Goal: Register for event/course

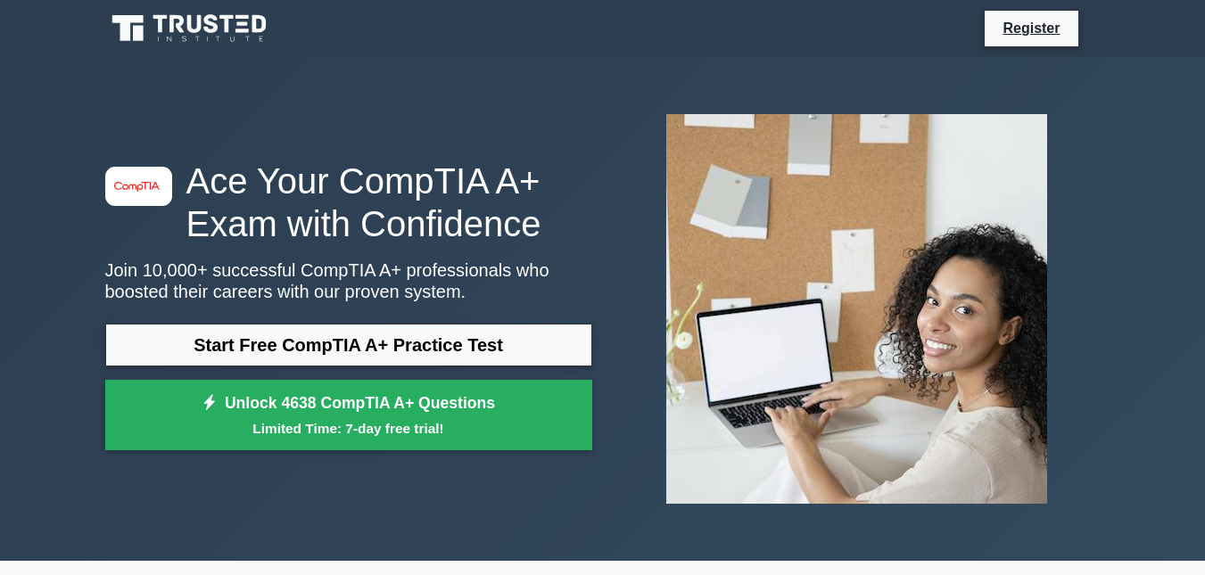
click at [487, 342] on link "Start Free CompTIA A+ Practice Test" at bounding box center [348, 345] width 487 height 43
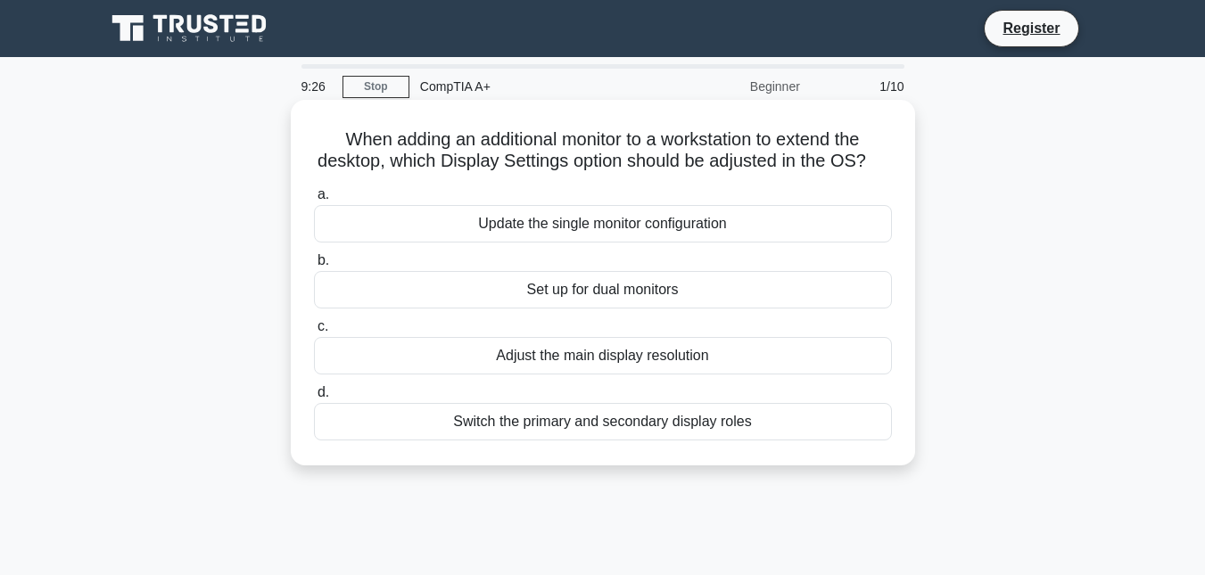
click at [623, 306] on div "Set up for dual monitors" at bounding box center [603, 289] width 578 height 37
click at [314, 267] on input "b. Set up for dual monitors" at bounding box center [314, 261] width 0 height 12
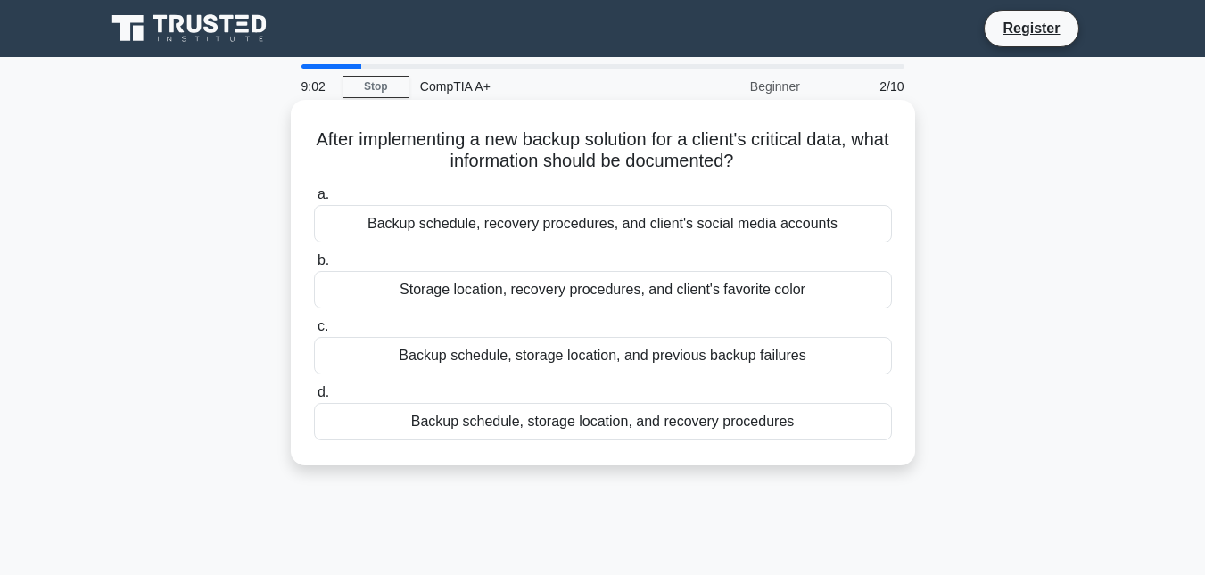
click at [779, 424] on div "Backup schedule, storage location, and recovery procedures" at bounding box center [603, 421] width 578 height 37
click at [314, 399] on input "d. Backup schedule, storage location, and recovery procedures" at bounding box center [314, 393] width 0 height 12
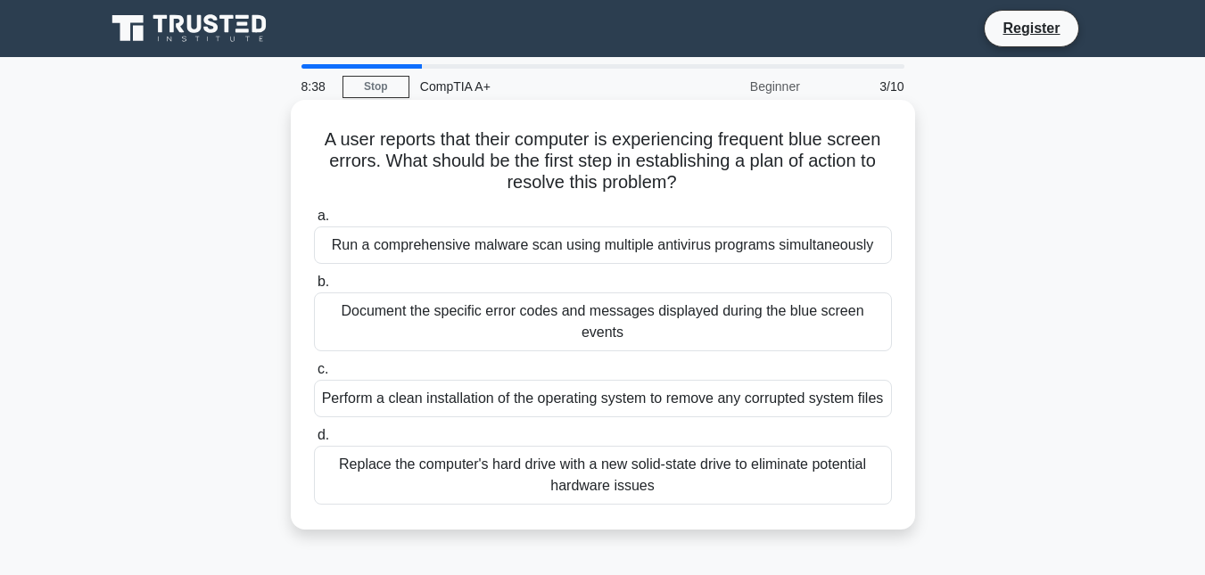
click at [675, 314] on div "Document the specific error codes and messages displayed during the blue screen…" at bounding box center [603, 322] width 578 height 59
click at [314, 288] on input "b. Document the specific error codes and messages displayed during the blue scr…" at bounding box center [314, 283] width 0 height 12
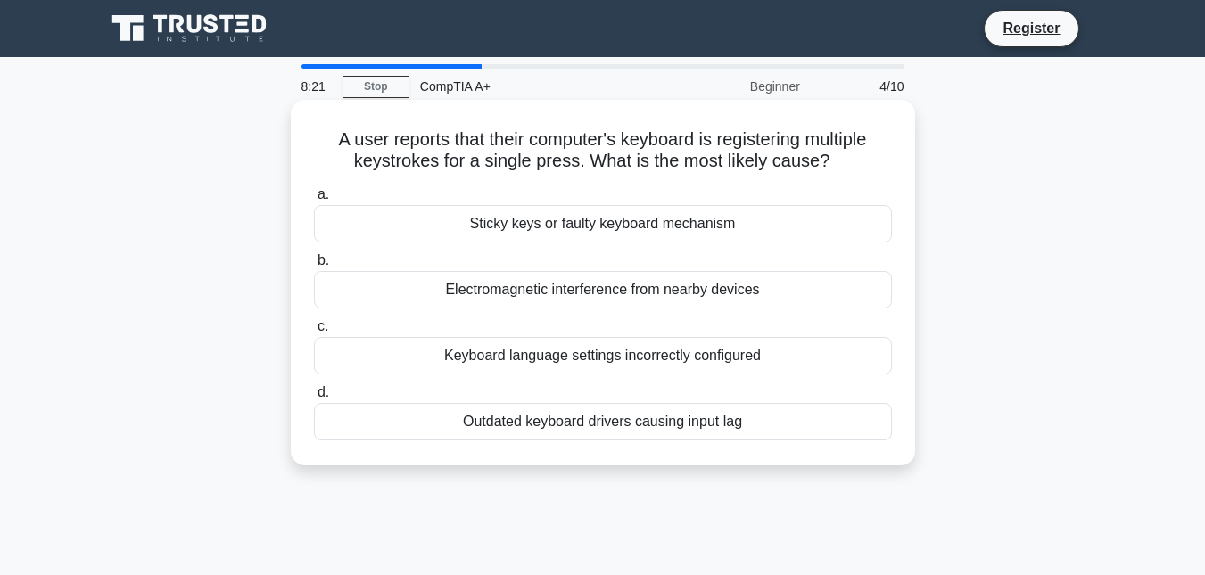
click at [712, 231] on div "Sticky keys or faulty keyboard mechanism" at bounding box center [603, 223] width 578 height 37
click at [314, 201] on input "a. Sticky keys or faulty keyboard mechanism" at bounding box center [314, 195] width 0 height 12
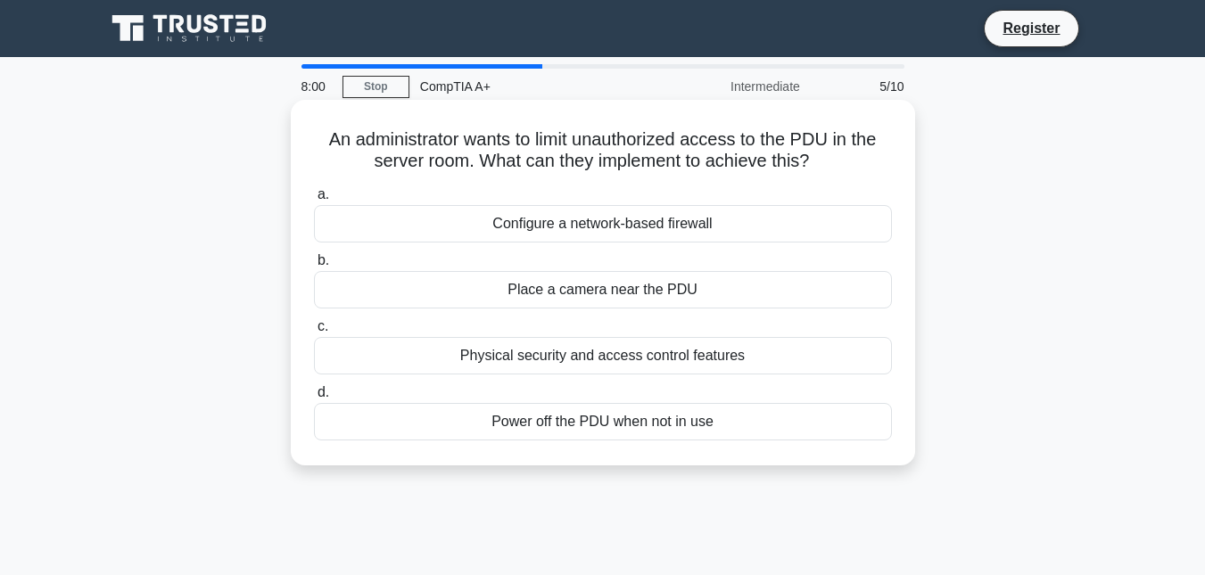
click at [671, 362] on div "Physical security and access control features" at bounding box center [603, 355] width 578 height 37
click at [314, 333] on input "c. Physical security and access control features" at bounding box center [314, 327] width 0 height 12
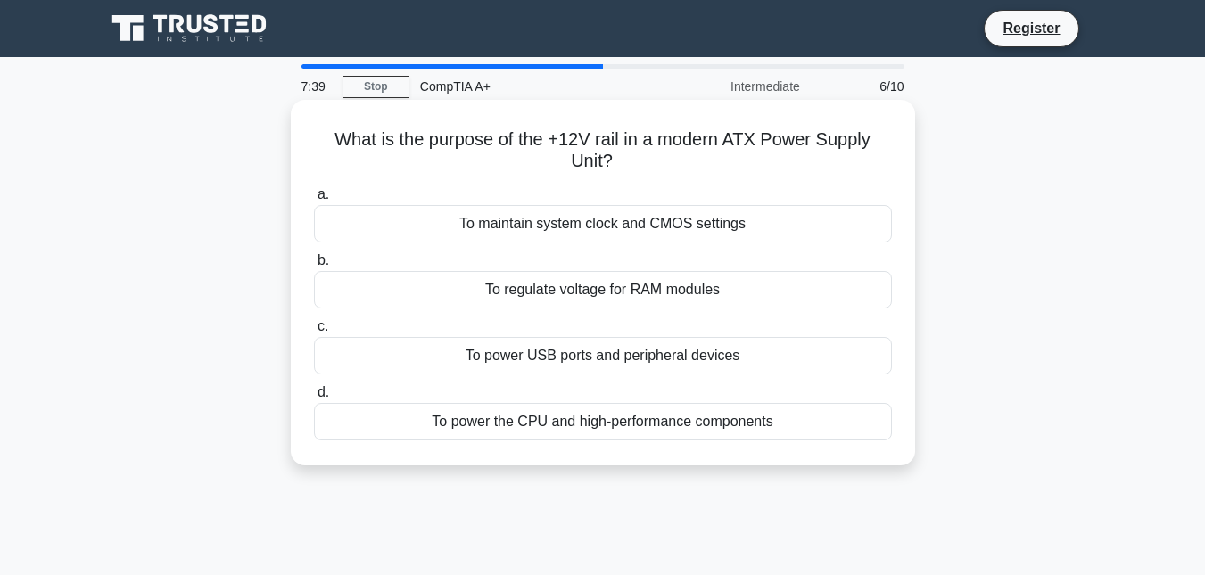
click at [624, 421] on div "To power the CPU and high-performance components" at bounding box center [603, 421] width 578 height 37
click at [314, 399] on input "d. To power the CPU and high-performance components" at bounding box center [314, 393] width 0 height 12
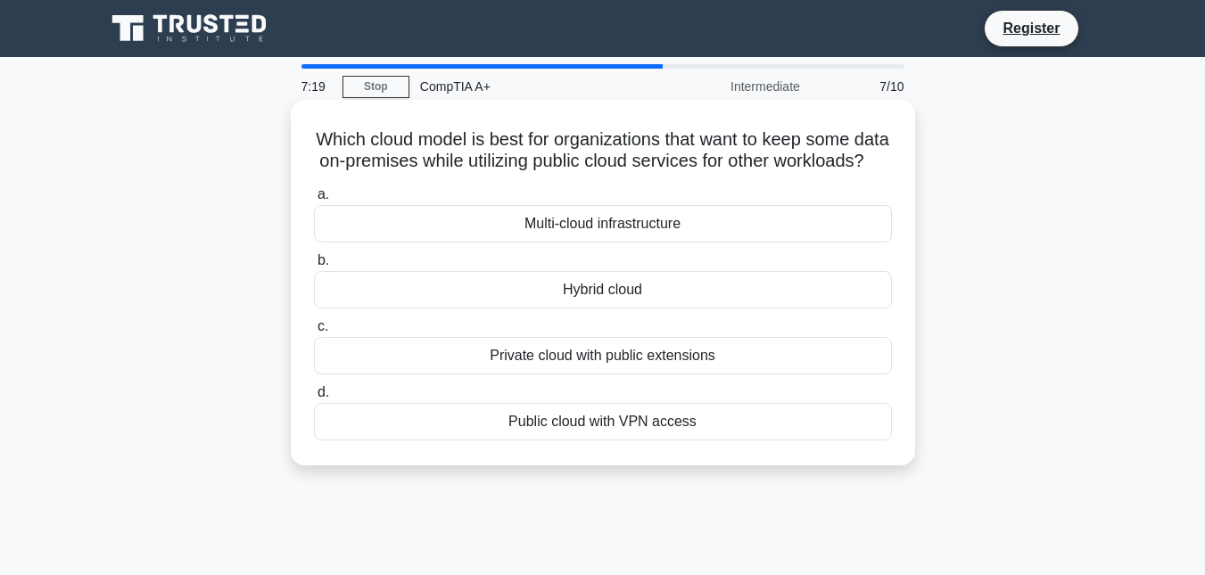
click at [747, 309] on div "Hybrid cloud" at bounding box center [603, 289] width 578 height 37
click at [314, 267] on input "b. Hybrid cloud" at bounding box center [314, 261] width 0 height 12
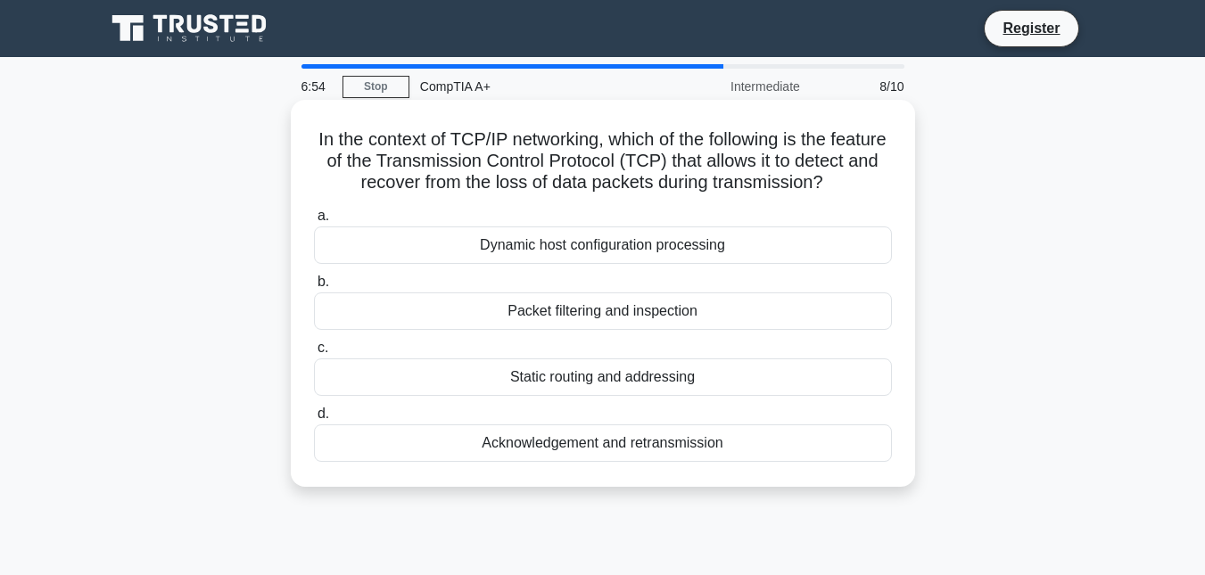
click at [739, 326] on div "Packet filtering and inspection" at bounding box center [603, 311] width 578 height 37
click at [314, 288] on input "b. Packet filtering and inspection" at bounding box center [314, 283] width 0 height 12
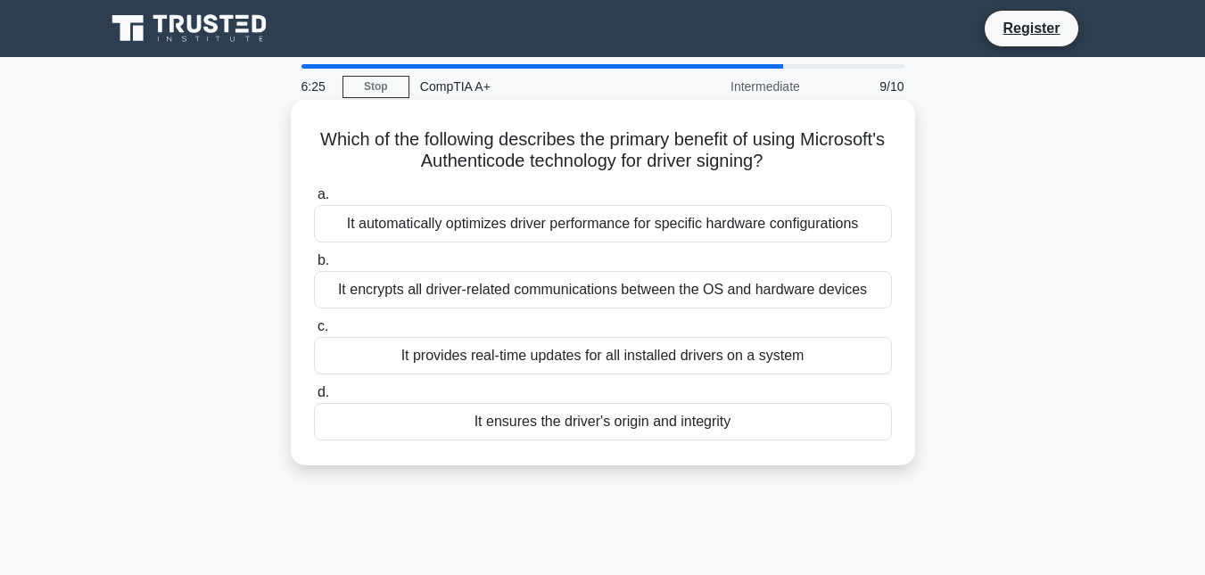
click at [774, 352] on div "It provides real-time updates for all installed drivers on a system" at bounding box center [603, 355] width 578 height 37
click at [314, 333] on input "c. It provides real-time updates for all installed drivers on a system" at bounding box center [314, 327] width 0 height 12
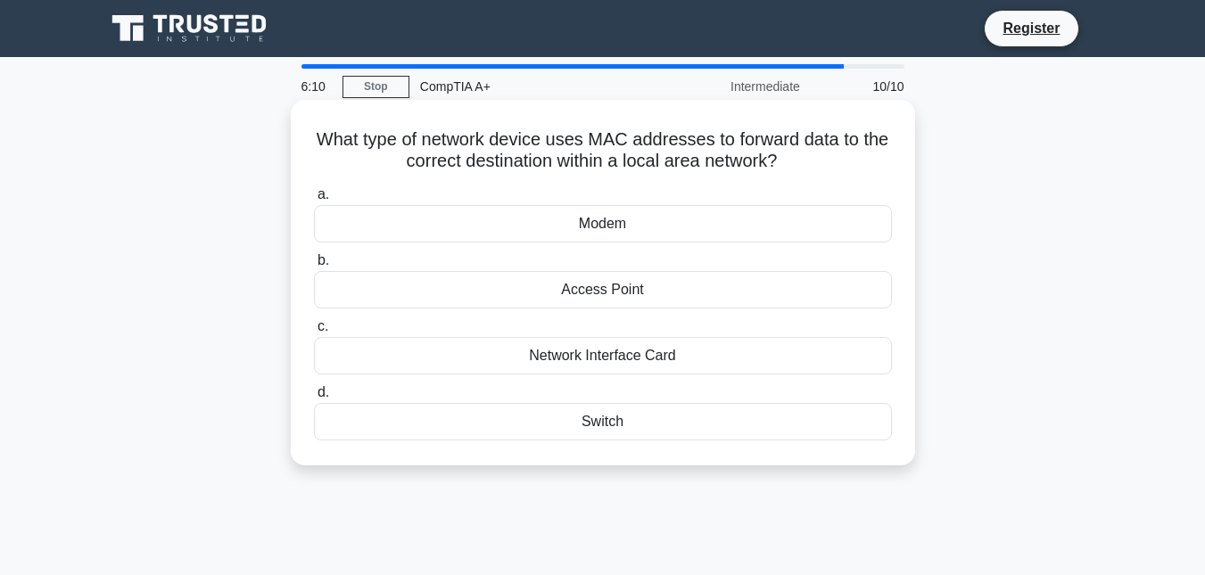
click at [709, 361] on div "Network Interface Card" at bounding box center [603, 355] width 578 height 37
click at [314, 333] on input "c. Network Interface Card" at bounding box center [314, 327] width 0 height 12
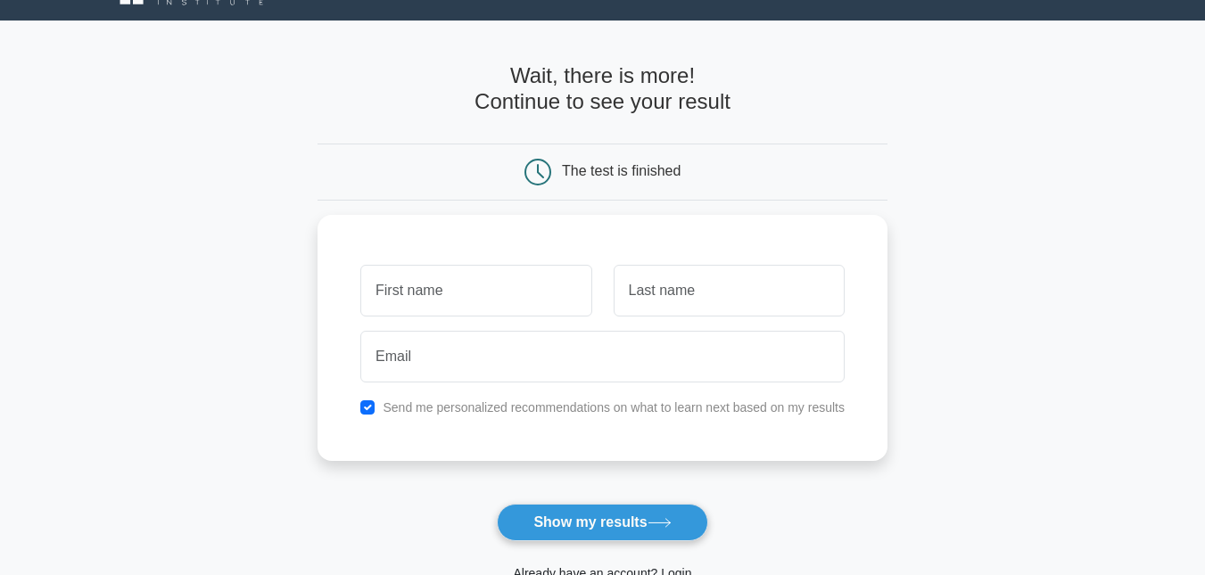
scroll to position [45, 0]
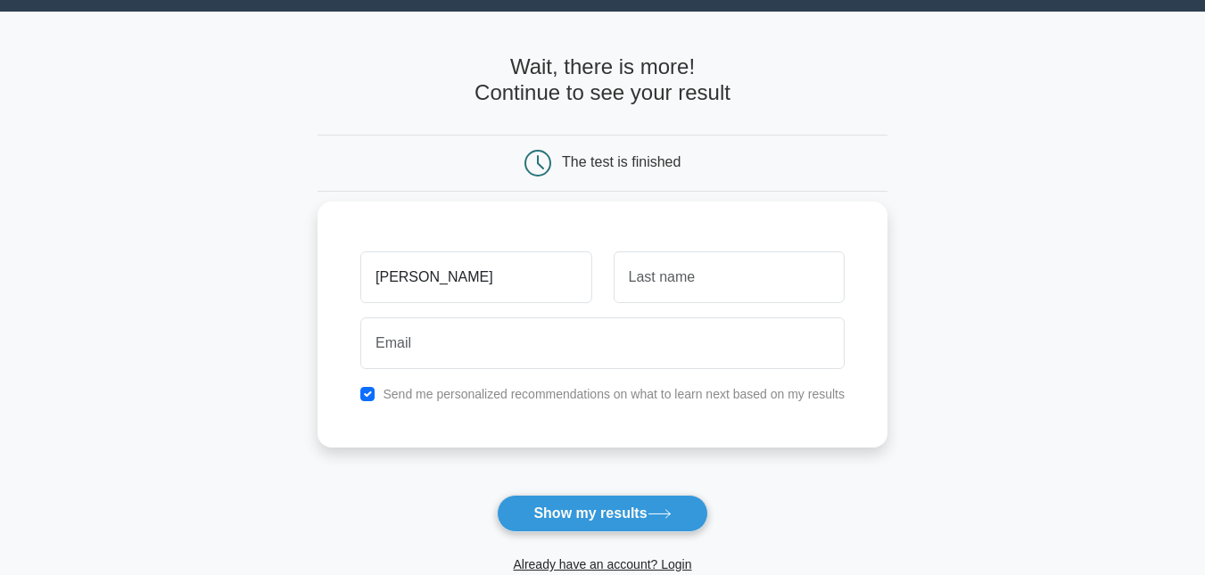
type input "alessandro"
click at [768, 284] on input "text" at bounding box center [729, 278] width 231 height 52
type input "marraffa"
click at [686, 315] on div at bounding box center [603, 343] width 506 height 66
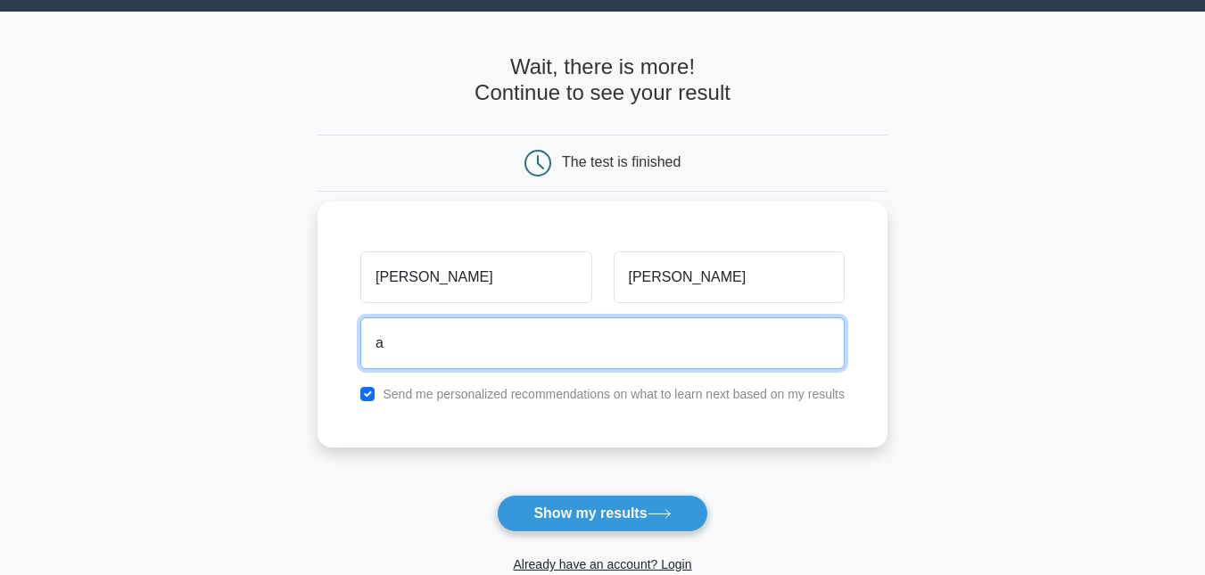
click at [688, 329] on input "a" at bounding box center [602, 344] width 484 height 52
type input "alexmarraffa.98@gmail.com"
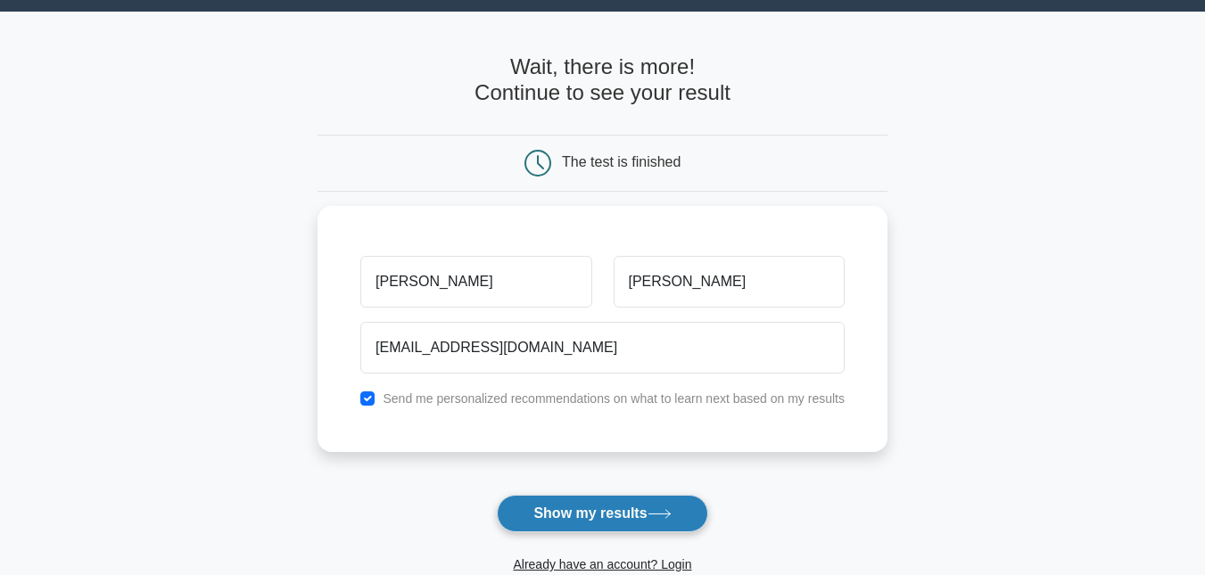
click at [648, 506] on button "Show my results" at bounding box center [602, 513] width 211 height 37
